Goal: Task Accomplishment & Management: Manage account settings

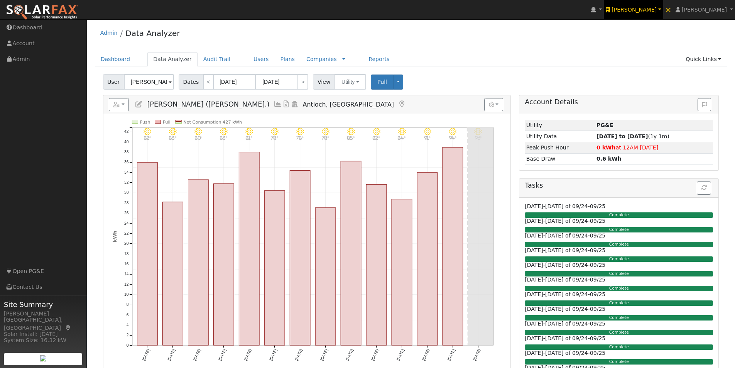
click at [647, 10] on span "Ambrose Solar" at bounding box center [633, 10] width 45 height 6
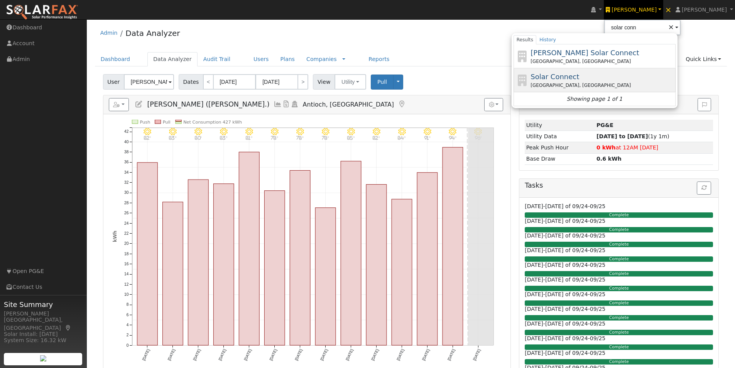
click at [576, 76] on span "Solar Connect" at bounding box center [554, 77] width 49 height 8
type input "Solar Connect"
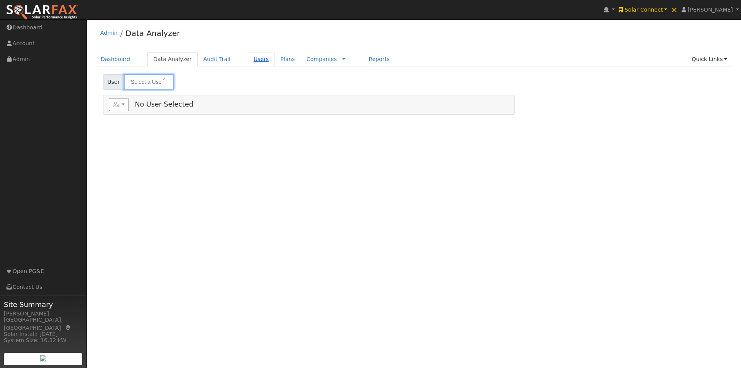
type input "Angie Ramandanes (Daphne Ct.)"
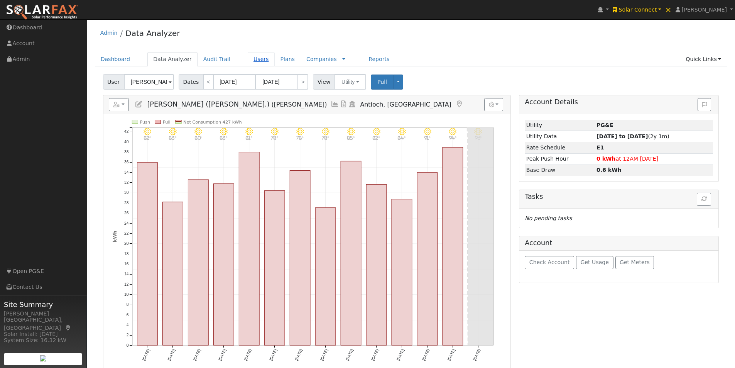
click at [248, 61] on link "Users" at bounding box center [261, 59] width 27 height 14
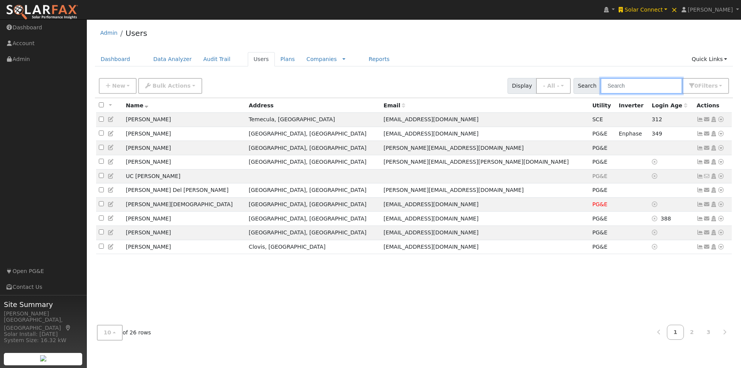
click at [619, 86] on input "text" at bounding box center [641, 86] width 82 height 16
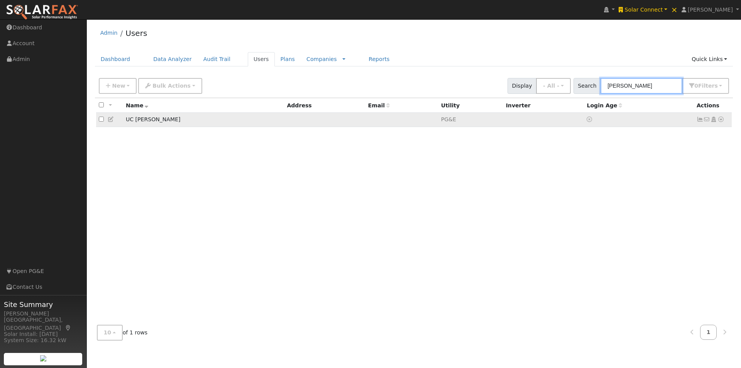
type input "davis"
click at [720, 121] on icon at bounding box center [720, 118] width 7 height 5
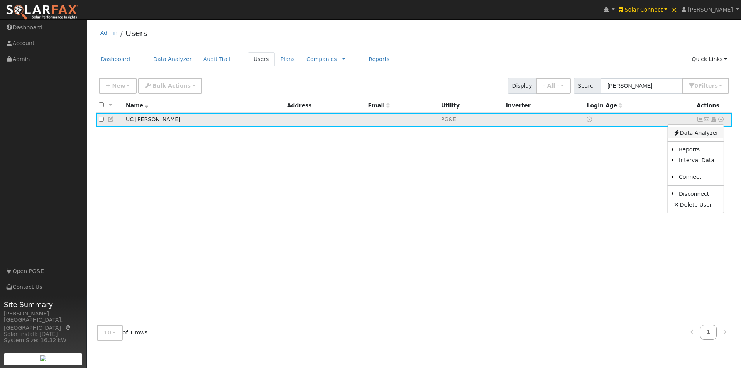
click at [688, 132] on link "Data Analyzer" at bounding box center [695, 132] width 56 height 11
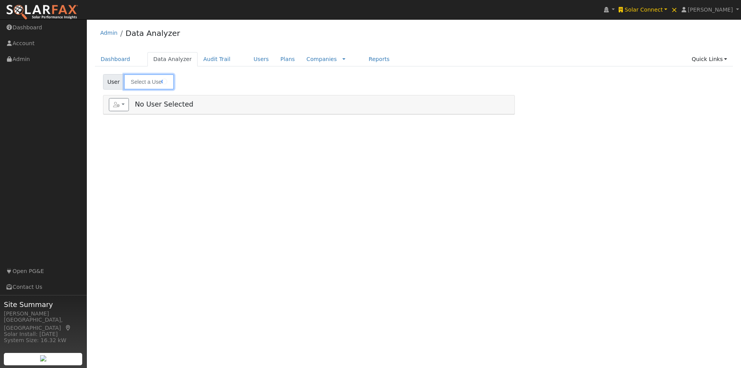
type input "UC [PERSON_NAME]"
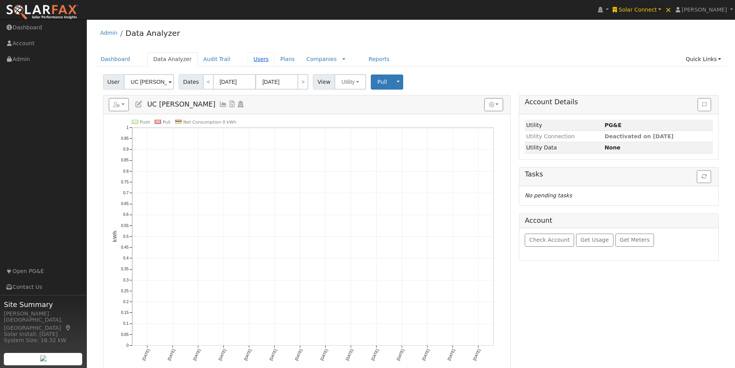
click at [248, 58] on link "Users" at bounding box center [261, 59] width 27 height 14
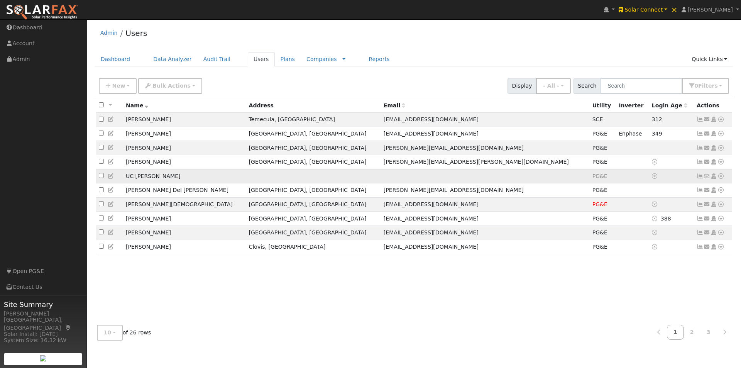
click at [381, 179] on td at bounding box center [485, 176] width 209 height 14
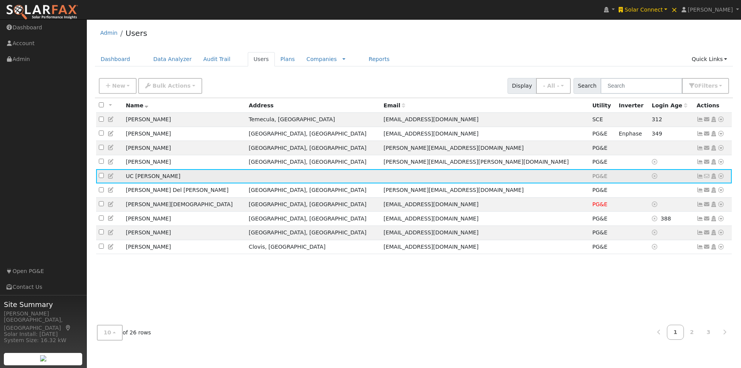
click at [699, 179] on icon at bounding box center [699, 175] width 7 height 5
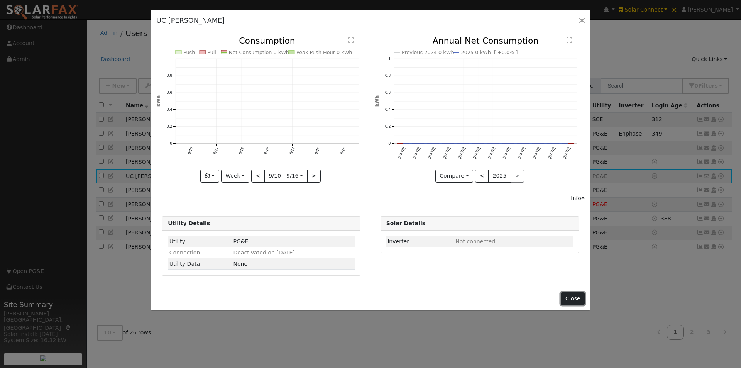
click at [569, 294] on button "Close" at bounding box center [572, 298] width 24 height 13
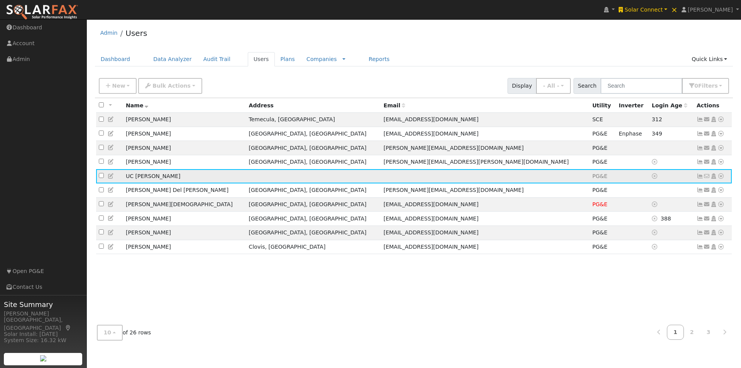
click at [721, 179] on icon at bounding box center [720, 175] width 7 height 5
click at [635, 252] on link "Utility" at bounding box center [641, 251] width 54 height 11
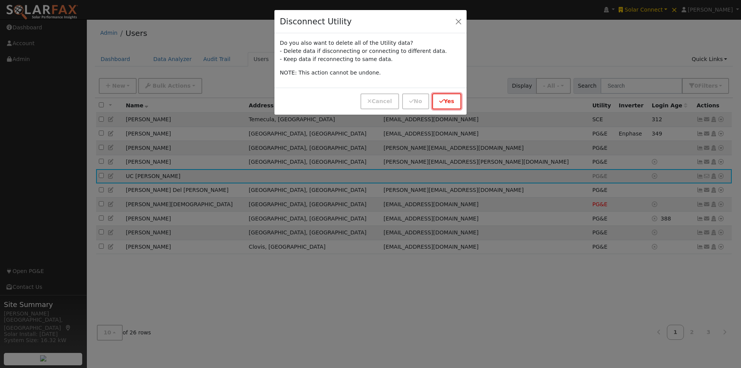
click at [445, 100] on button "Yes" at bounding box center [446, 101] width 29 height 16
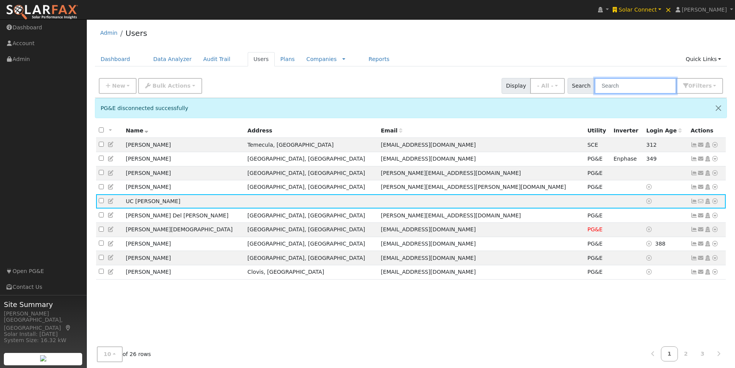
click at [648, 91] on input "text" at bounding box center [635, 86] width 82 height 16
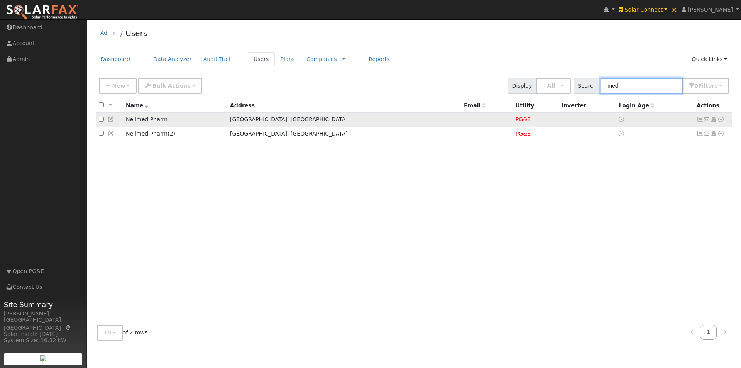
type input "med"
click at [363, 123] on td "[GEOGRAPHIC_DATA], [GEOGRAPHIC_DATA]" at bounding box center [344, 120] width 234 height 14
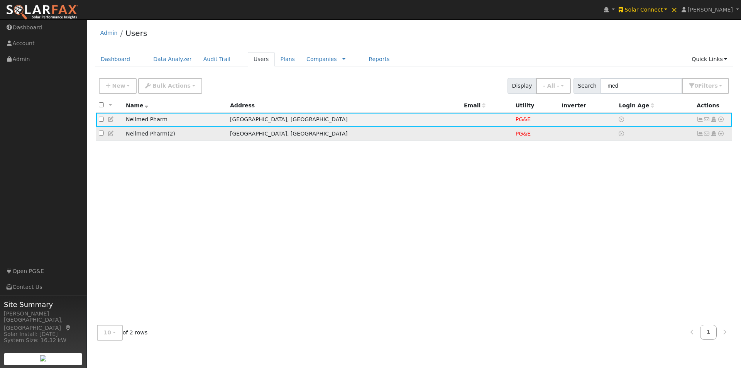
click at [362, 134] on td "[GEOGRAPHIC_DATA], [GEOGRAPHIC_DATA]" at bounding box center [344, 134] width 234 height 14
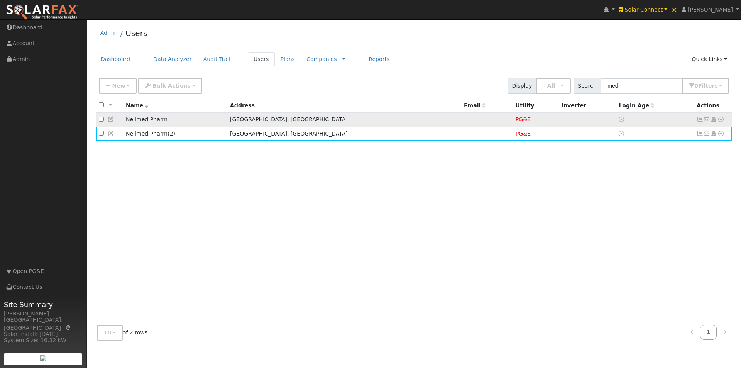
click at [362, 122] on td "[GEOGRAPHIC_DATA], [GEOGRAPHIC_DATA]" at bounding box center [344, 120] width 234 height 14
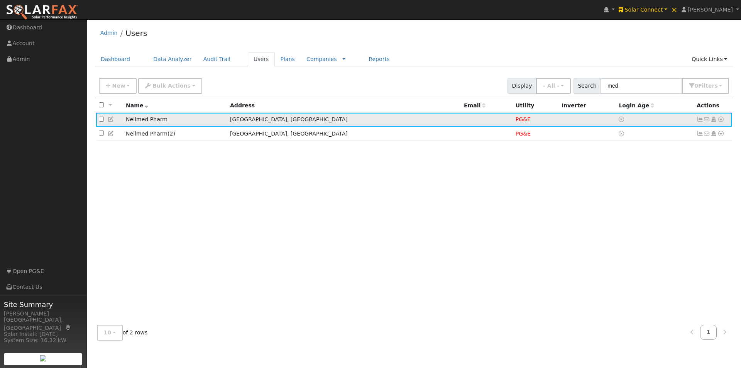
click at [700, 120] on icon at bounding box center [699, 118] width 7 height 5
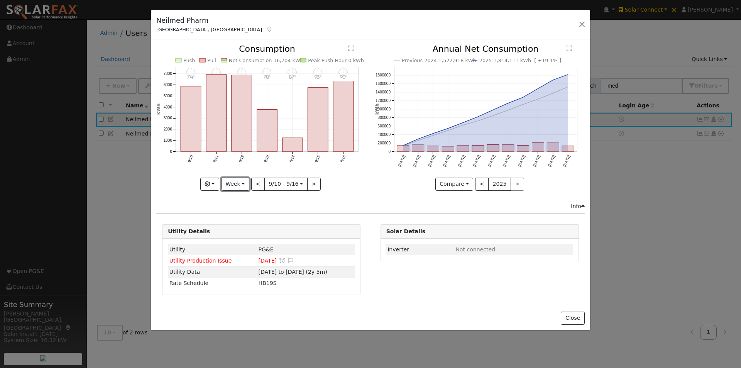
drag, startPoint x: 237, startPoint y: 185, endPoint x: 239, endPoint y: 191, distance: 6.1
click at [238, 187] on button "Week" at bounding box center [235, 183] width 28 height 13
click at [235, 230] on link "Year" at bounding box center [248, 232] width 54 height 11
type input "[DATE]"
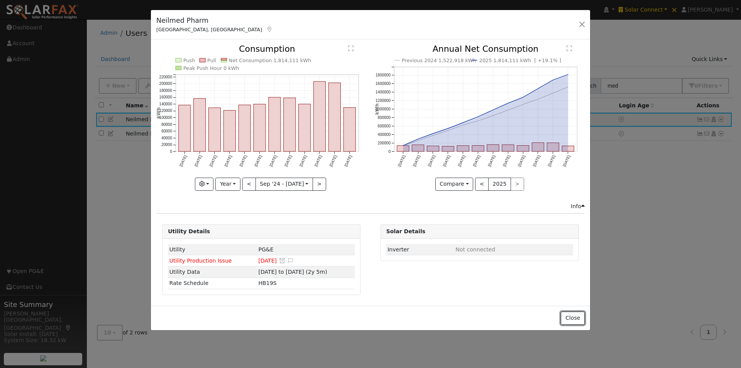
drag, startPoint x: 573, startPoint y: 316, endPoint x: 569, endPoint y: 302, distance: 14.4
click at [573, 314] on button "Close" at bounding box center [572, 317] width 24 height 13
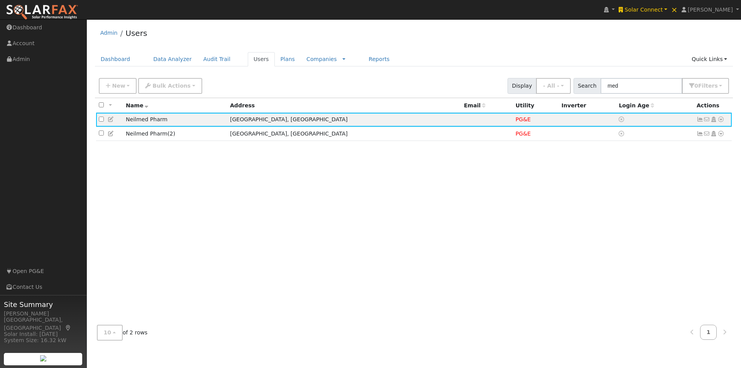
drag, startPoint x: 358, startPoint y: 136, endPoint x: 547, endPoint y: 152, distance: 188.9
click at [360, 136] on td "[GEOGRAPHIC_DATA], [GEOGRAPHIC_DATA]" at bounding box center [344, 134] width 234 height 14
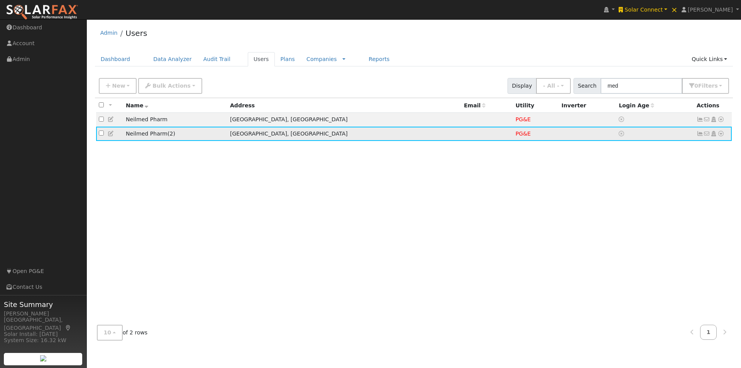
click at [699, 134] on icon at bounding box center [699, 133] width 7 height 5
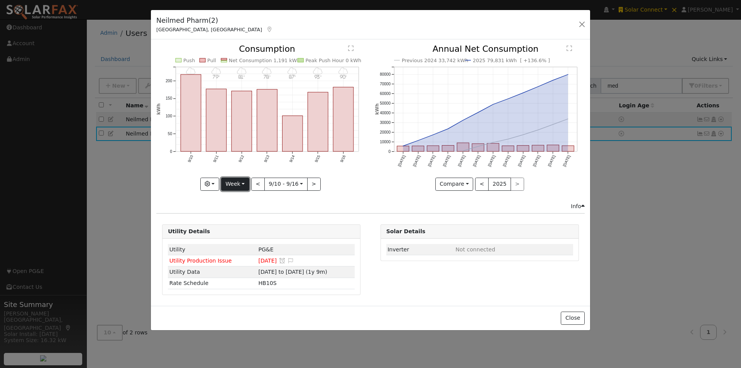
drag, startPoint x: 245, startPoint y: 185, endPoint x: 233, endPoint y: 185, distance: 11.6
click at [245, 185] on button "Week" at bounding box center [235, 183] width 28 height 13
click at [245, 231] on link "Year" at bounding box center [248, 232] width 54 height 11
type input "[DATE]"
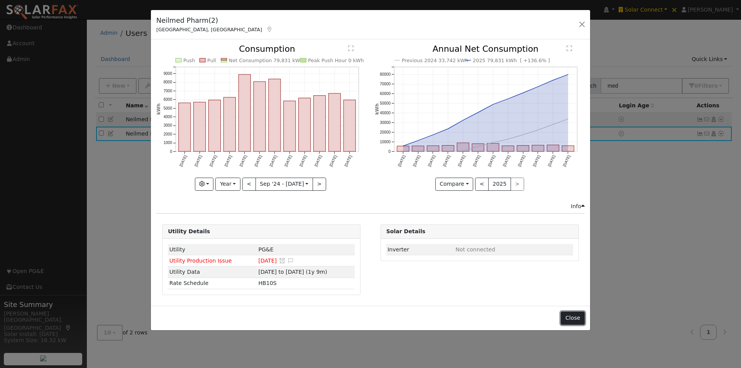
click at [575, 316] on button "Close" at bounding box center [572, 317] width 24 height 13
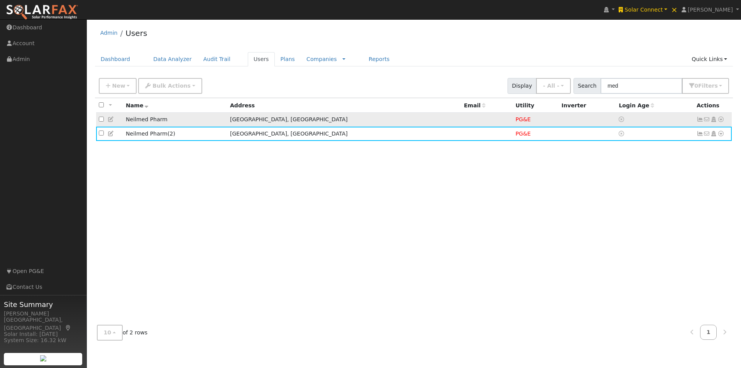
drag, startPoint x: 547, startPoint y: 123, endPoint x: 650, endPoint y: 127, distance: 102.7
click at [559, 124] on td at bounding box center [587, 120] width 57 height 14
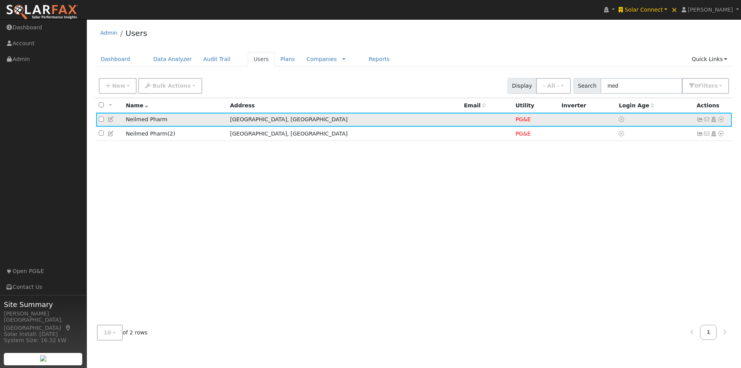
click at [699, 120] on icon at bounding box center [699, 118] width 7 height 5
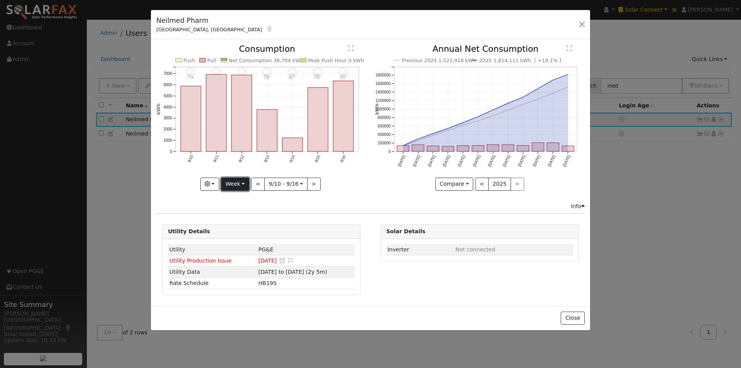
click at [236, 188] on button "Week" at bounding box center [235, 183] width 28 height 13
drag, startPoint x: 235, startPoint y: 225, endPoint x: 234, endPoint y: 229, distance: 3.9
click at [234, 225] on link "Month" at bounding box center [248, 221] width 54 height 11
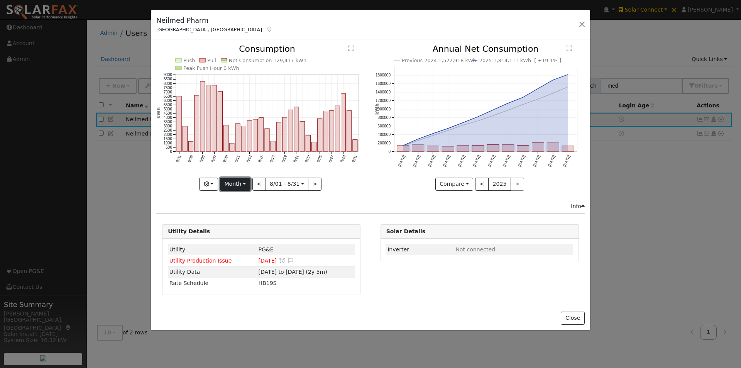
click at [237, 179] on button "Month" at bounding box center [235, 183] width 30 height 13
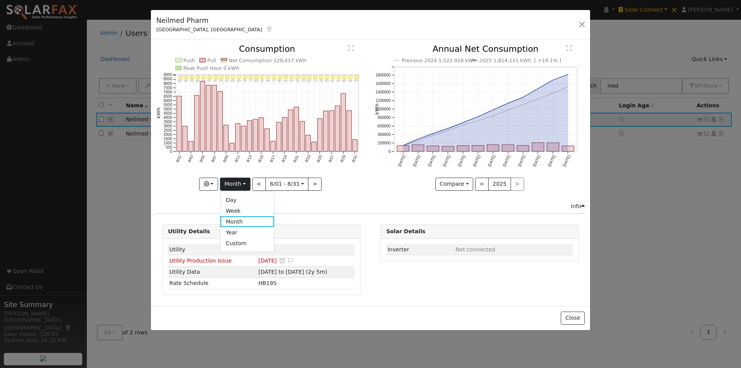
drag, startPoint x: 241, startPoint y: 231, endPoint x: 287, endPoint y: 165, distance: 79.9
click at [242, 230] on link "Year" at bounding box center [247, 232] width 54 height 11
type input "[DATE]"
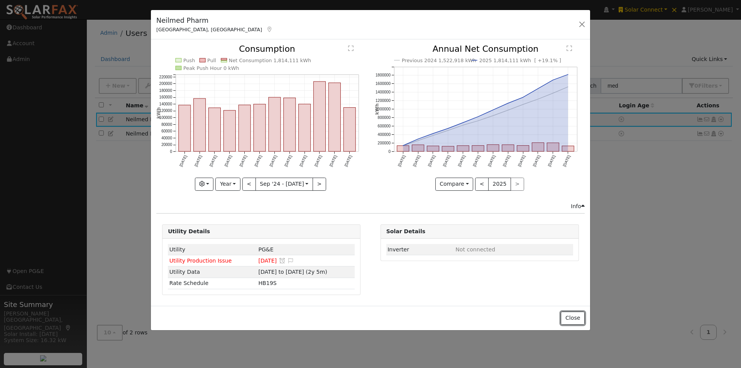
drag, startPoint x: 574, startPoint y: 320, endPoint x: 508, endPoint y: 248, distance: 97.7
click at [570, 311] on button "Close" at bounding box center [572, 317] width 24 height 13
